Goal: Transaction & Acquisition: Book appointment/travel/reservation

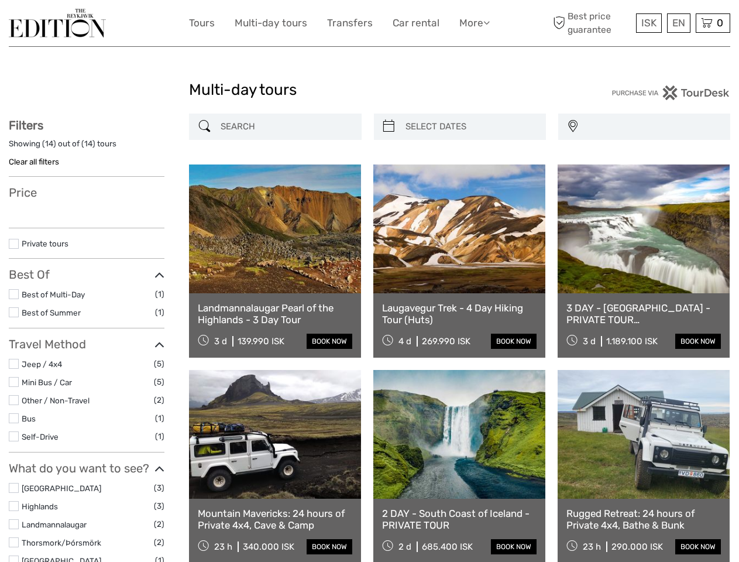
select select
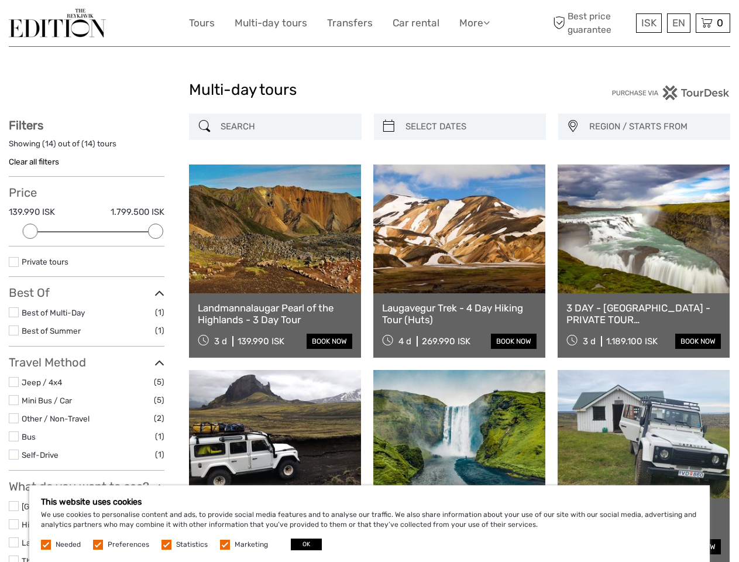
click at [474, 23] on link "More" at bounding box center [474, 23] width 30 height 17
click at [488, 22] on icon at bounding box center [486, 23] width 6 height 10
click at [649, 23] on span "ISK" at bounding box center [649, 23] width 15 height 12
click at [678, 23] on div "EN English Español Deutsch" at bounding box center [678, 22] width 23 height 19
click at [713, 23] on div "0 Items Total 0 ISK Checkout The shopping cart is empty." at bounding box center [713, 22] width 35 height 19
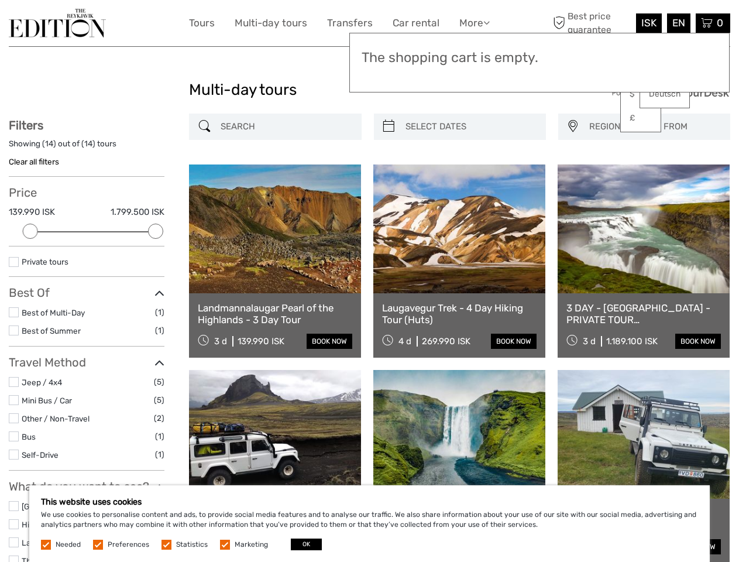
click at [30, 231] on div at bounding box center [30, 231] width 15 height 15
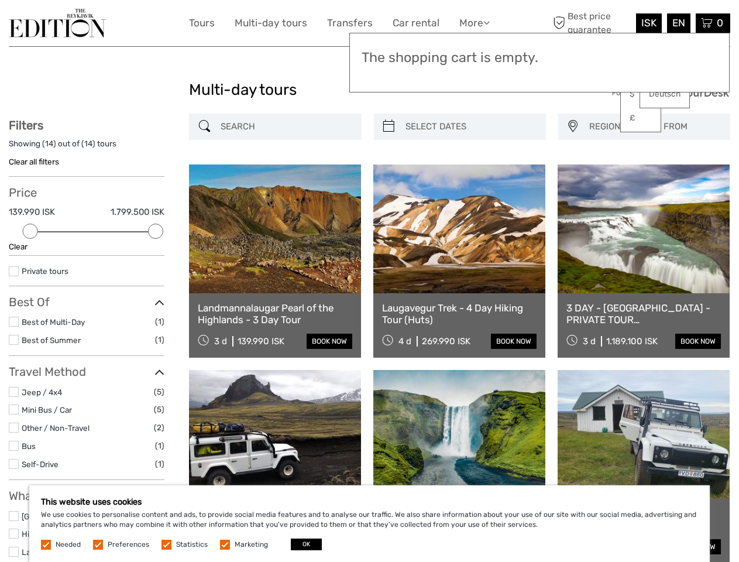
click at [156, 231] on div "Filters Showing ( 14 ) out of ( 14 ) tours Clear all filters Price 139.990 ISK …" at bounding box center [87, 450] width 156 height 664
click at [389, 164] on link at bounding box center [459, 228] width 172 height 129
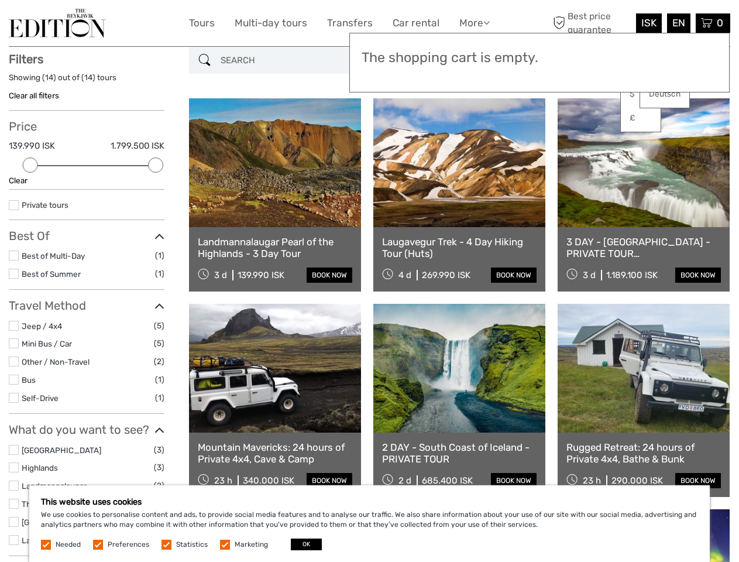
click at [470, 126] on link at bounding box center [459, 162] width 172 height 129
click at [572, 126] on link at bounding box center [644, 162] width 172 height 129
